Goal: Task Accomplishment & Management: Use online tool/utility

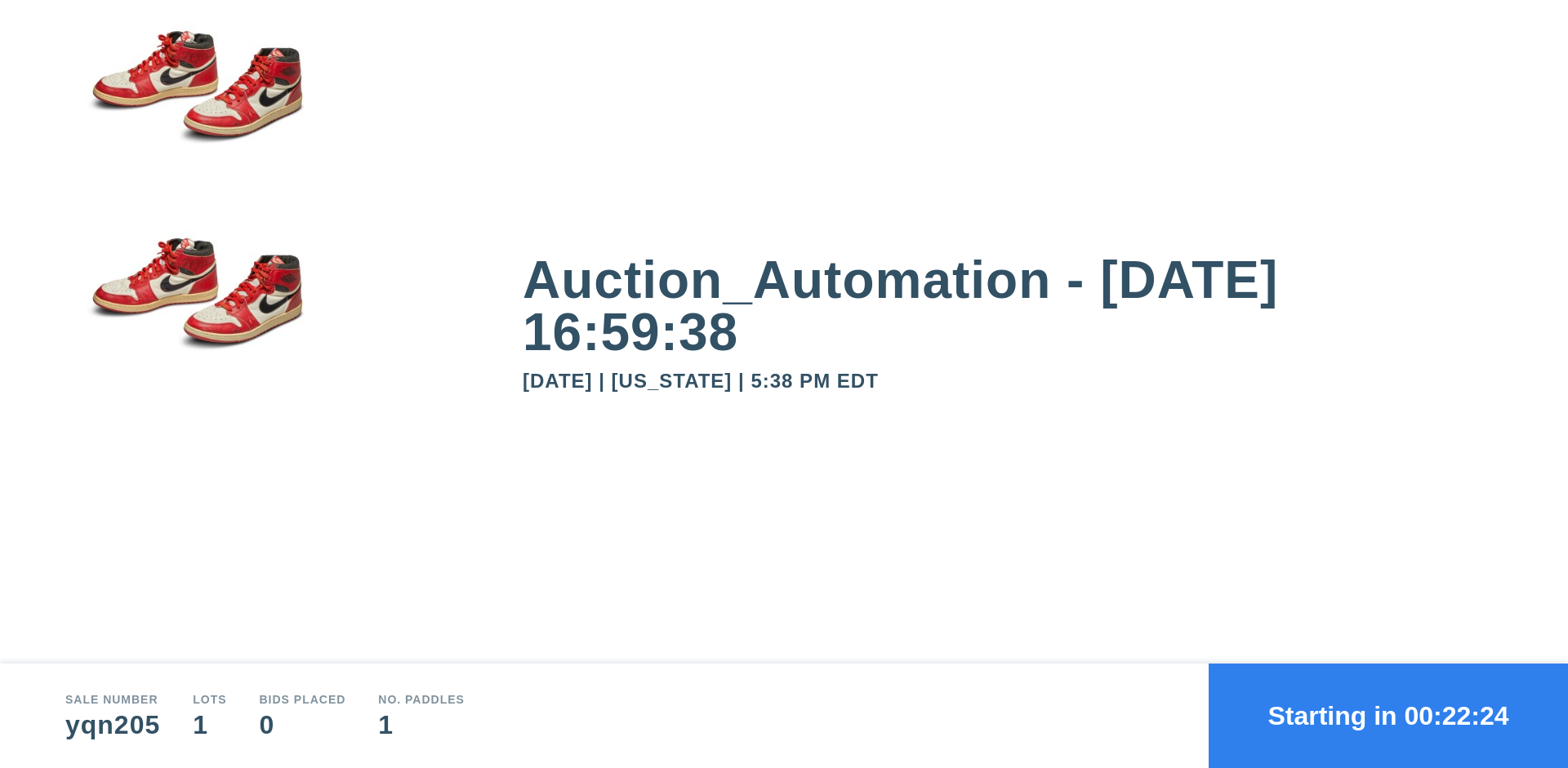
click at [1388, 715] on button "Starting in 00:22:24" at bounding box center [1388, 715] width 360 height 104
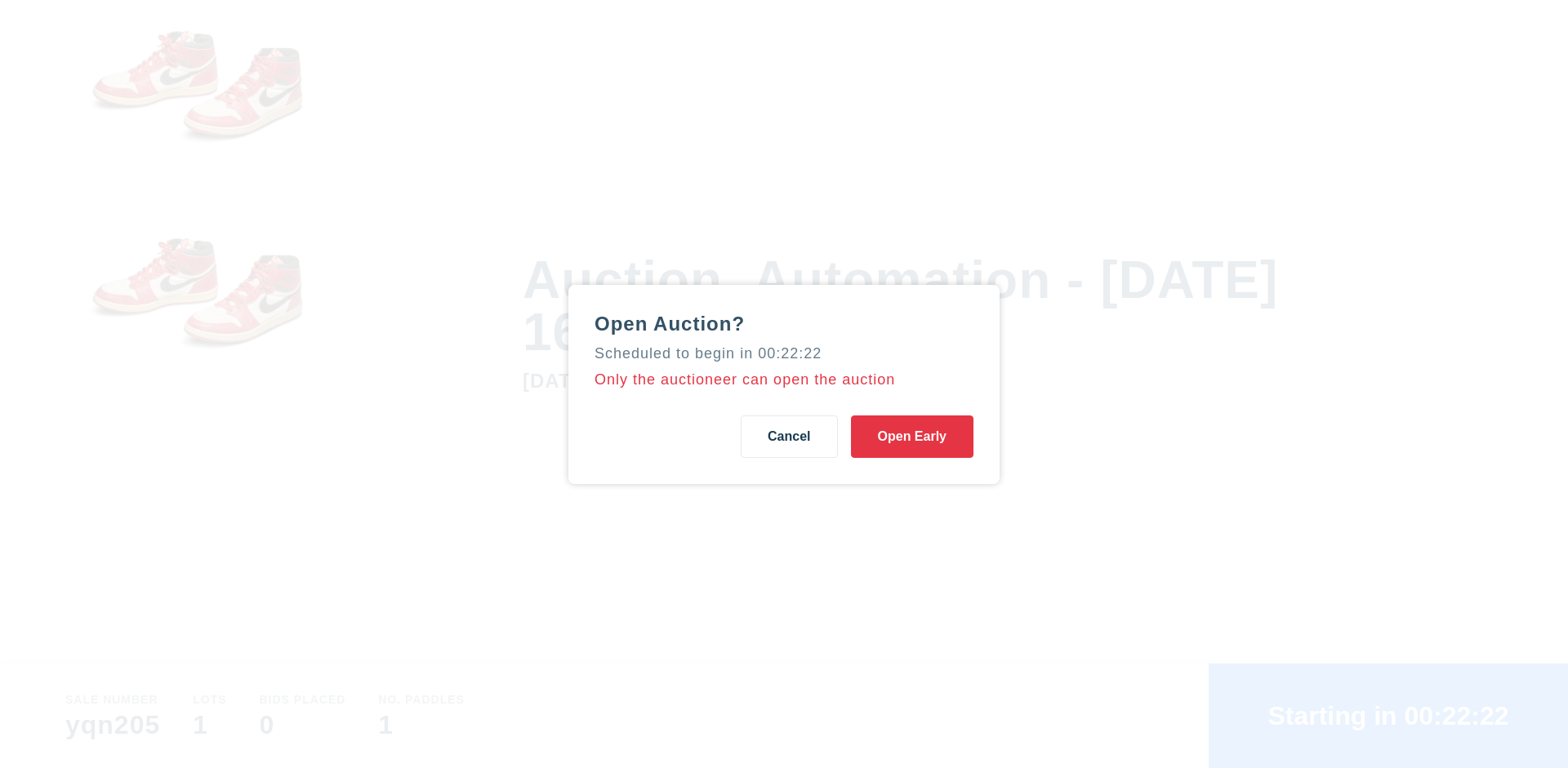
click at [912, 436] on button "Open Early" at bounding box center [912, 436] width 122 height 42
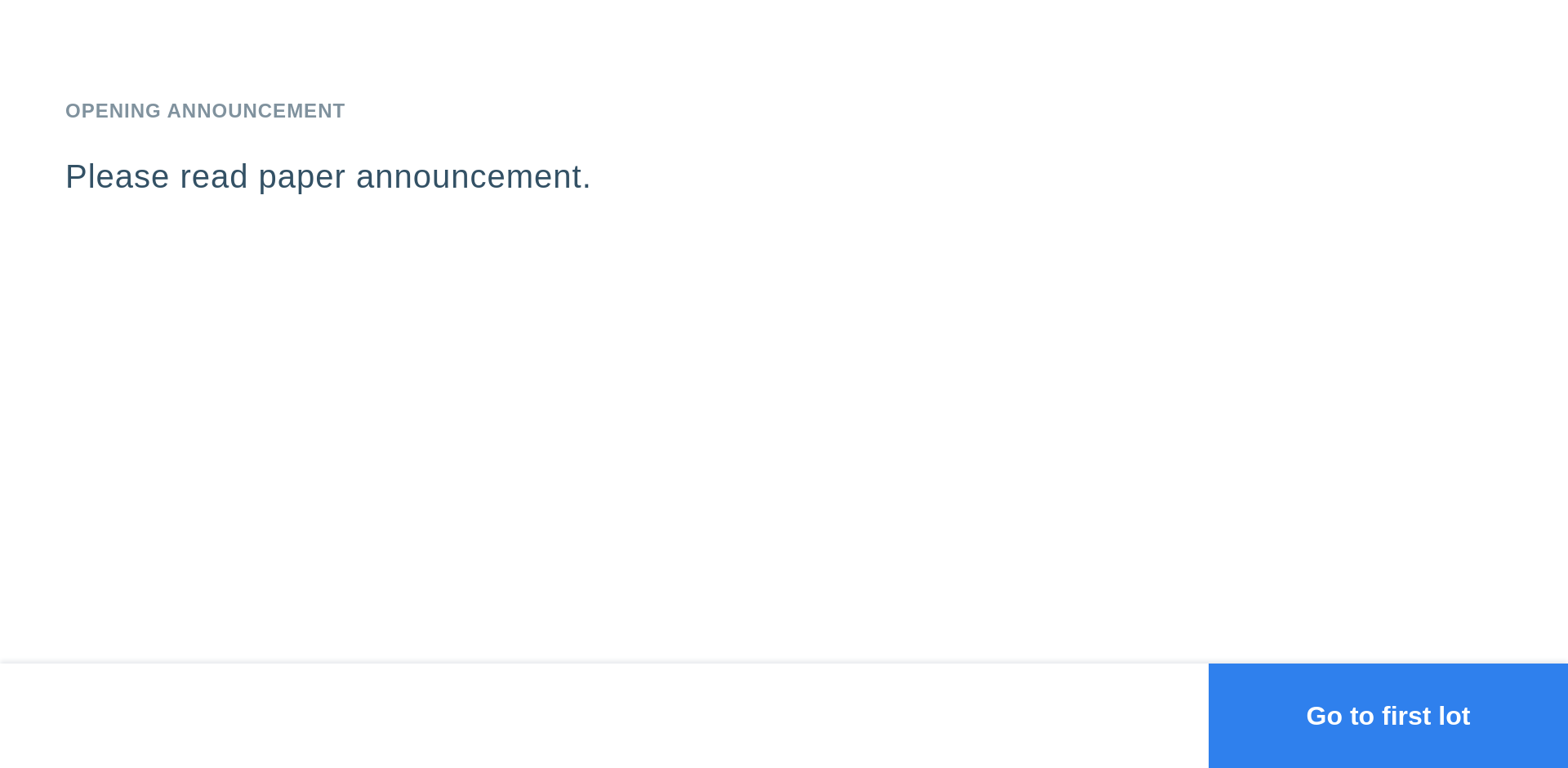
click at [1388, 715] on button "Go to first lot" at bounding box center [1388, 715] width 360 height 104
